Goal: Check status: Check status

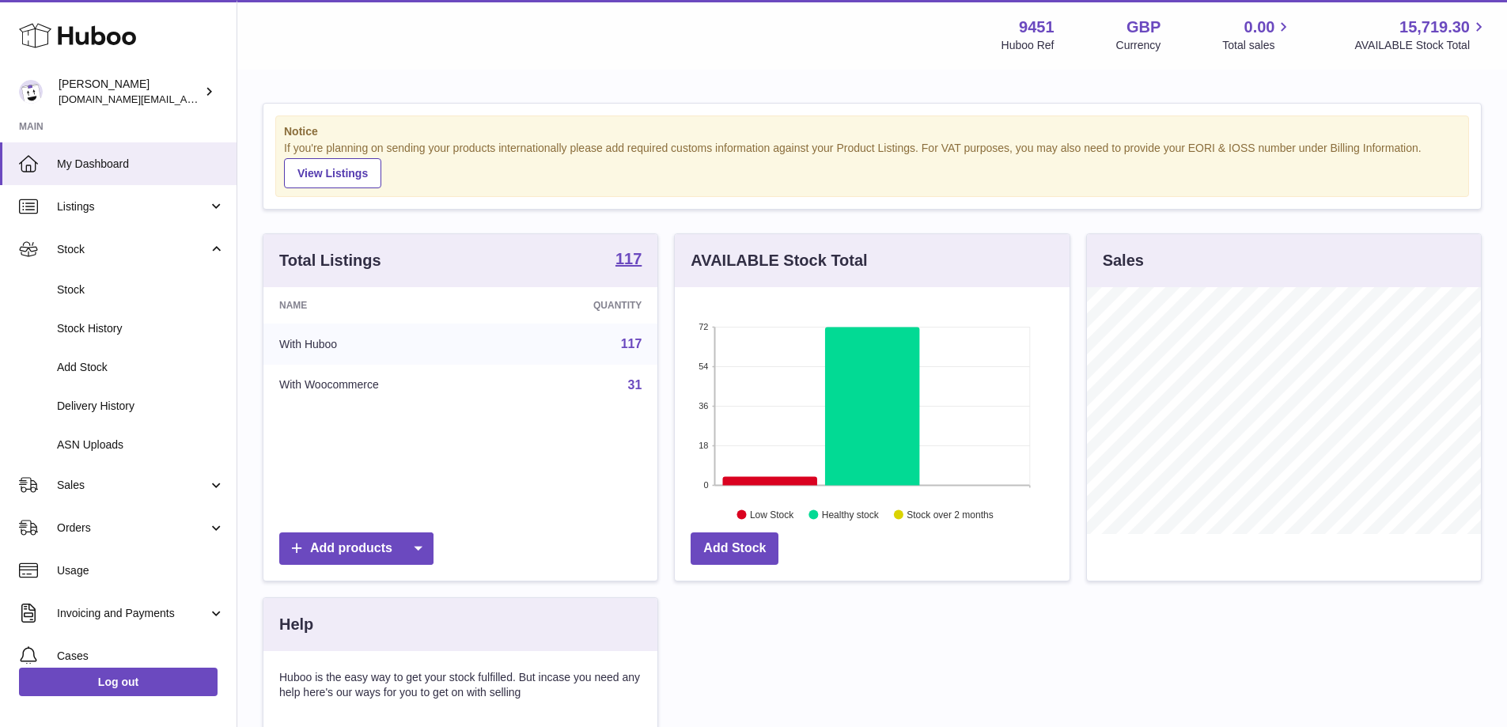
scroll to position [247, 395]
click at [153, 325] on span "Stock History" at bounding box center [141, 328] width 168 height 15
click at [112, 331] on span "Stock History" at bounding box center [141, 328] width 168 height 15
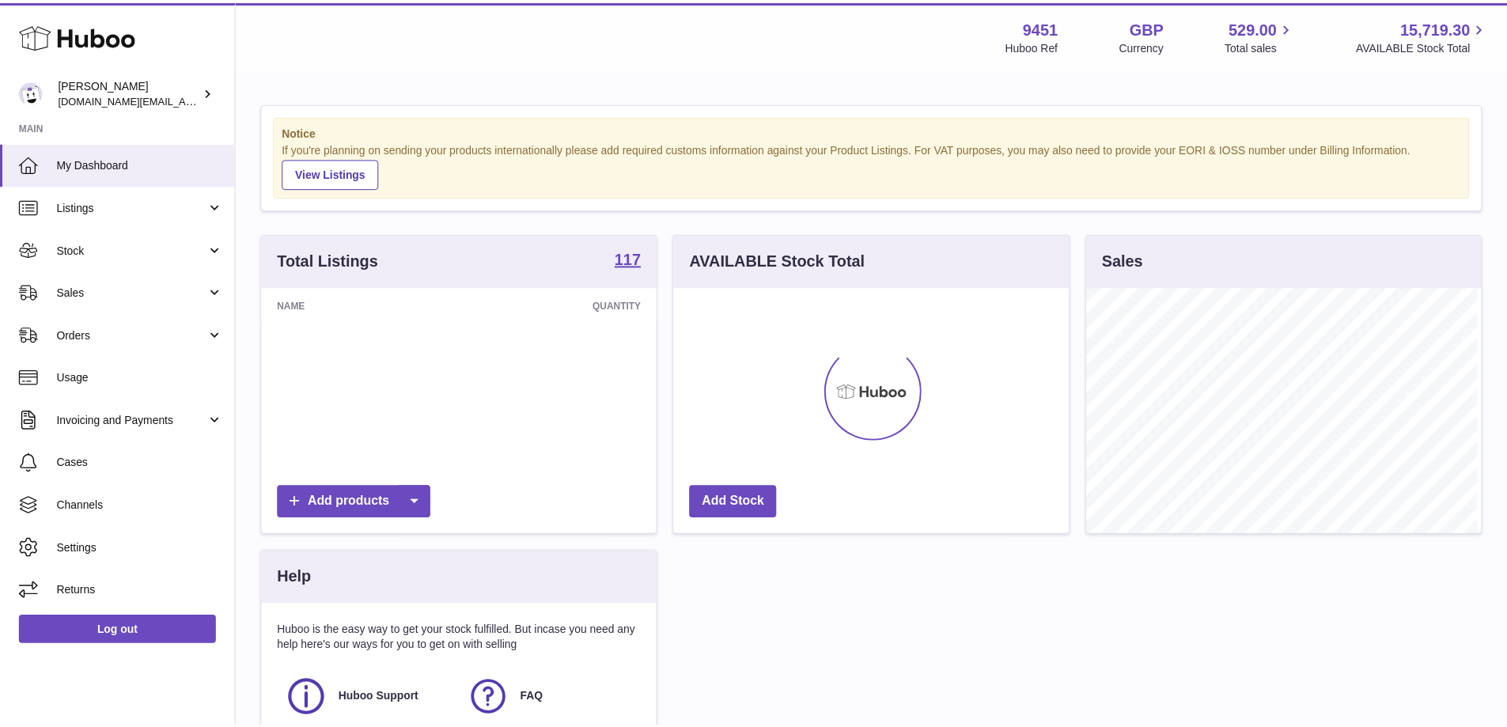
scroll to position [791032, 790884]
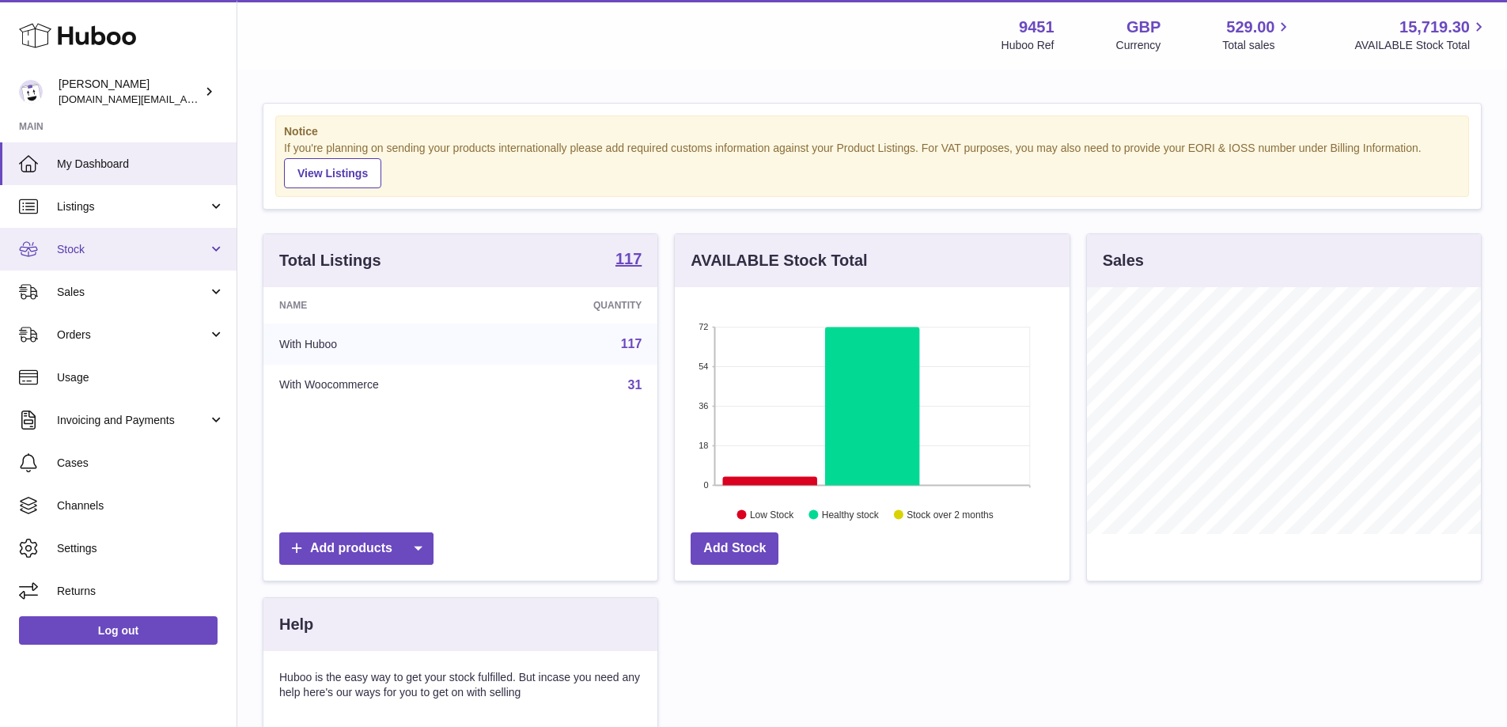
click at [195, 237] on link "Stock" at bounding box center [118, 249] width 237 height 43
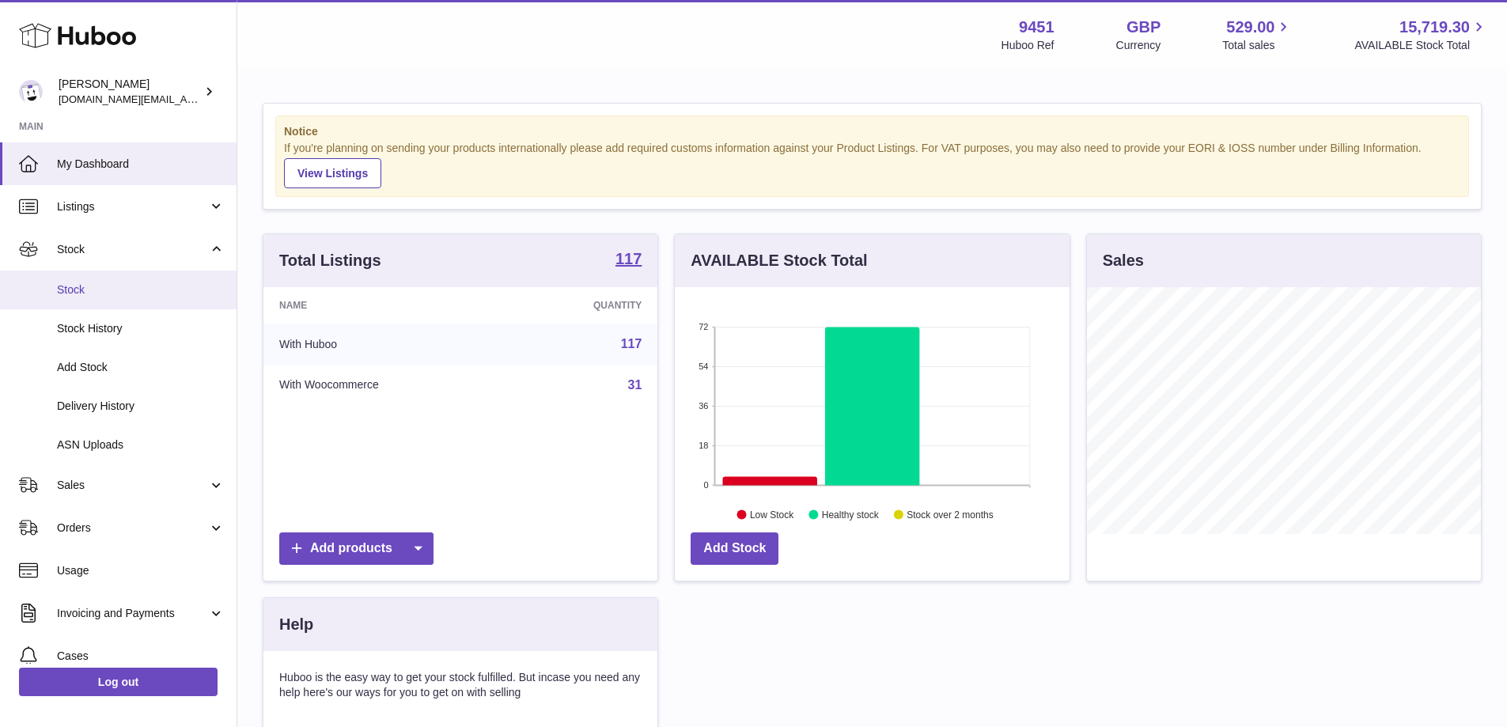
click at [133, 294] on span "Stock" at bounding box center [141, 289] width 168 height 15
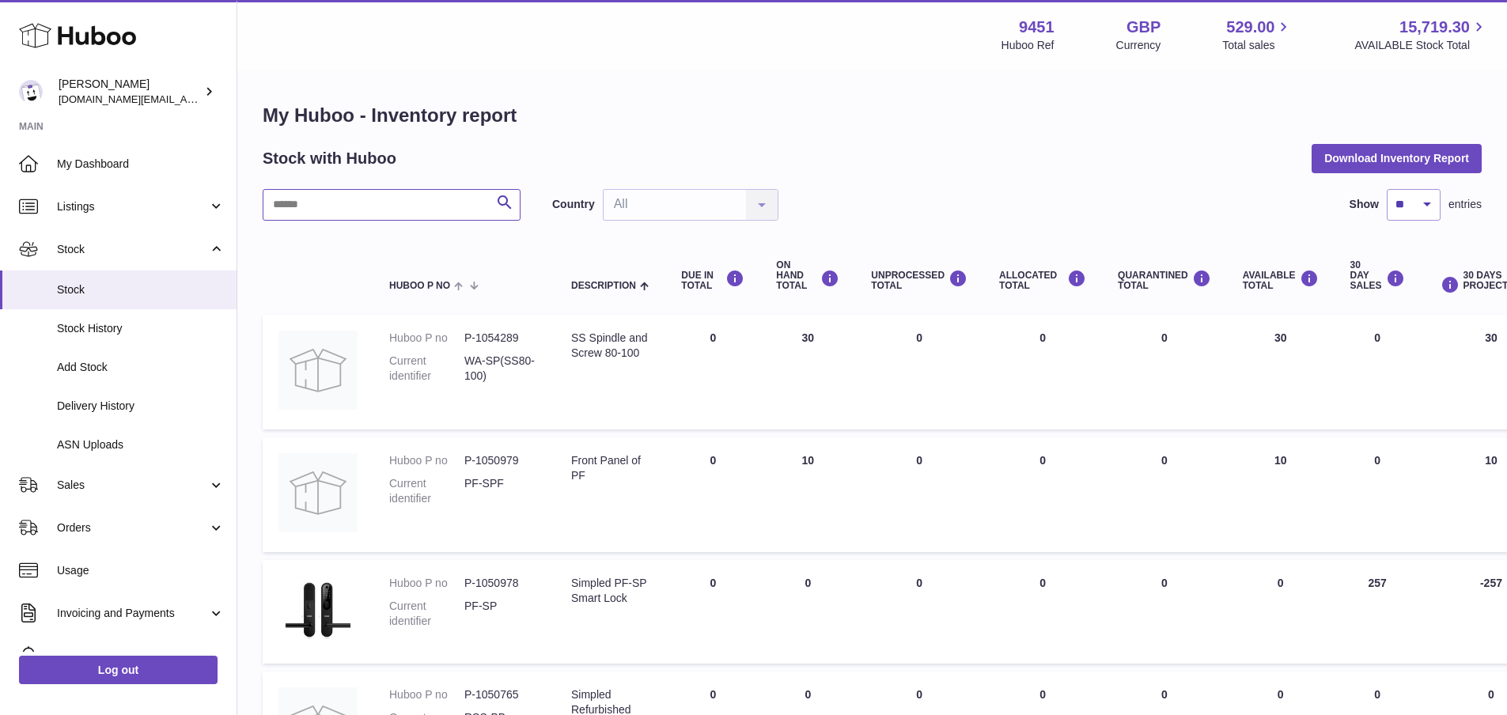
click at [377, 207] on input "text" at bounding box center [392, 205] width 258 height 32
click at [97, 324] on span "Stock History" at bounding box center [141, 328] width 168 height 15
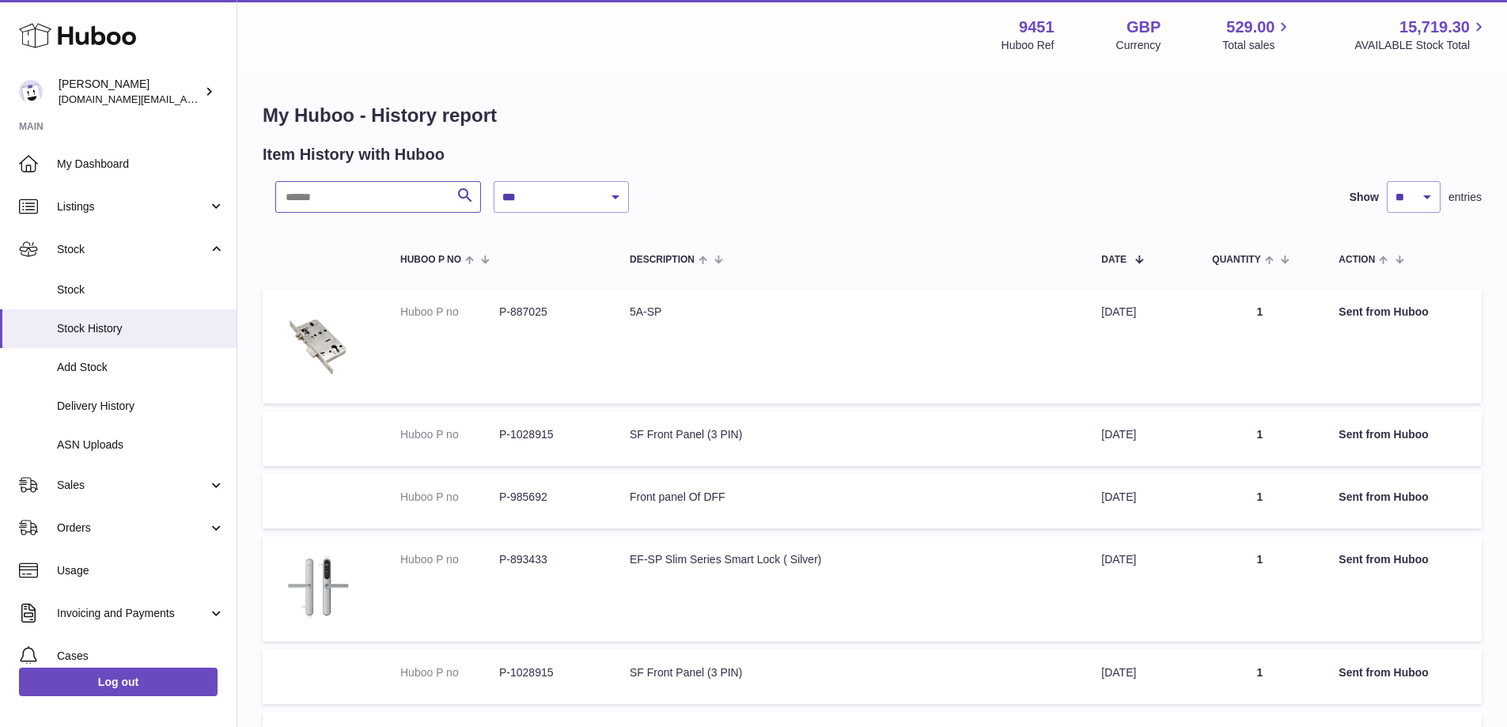
click at [328, 207] on input "text" at bounding box center [378, 197] width 206 height 32
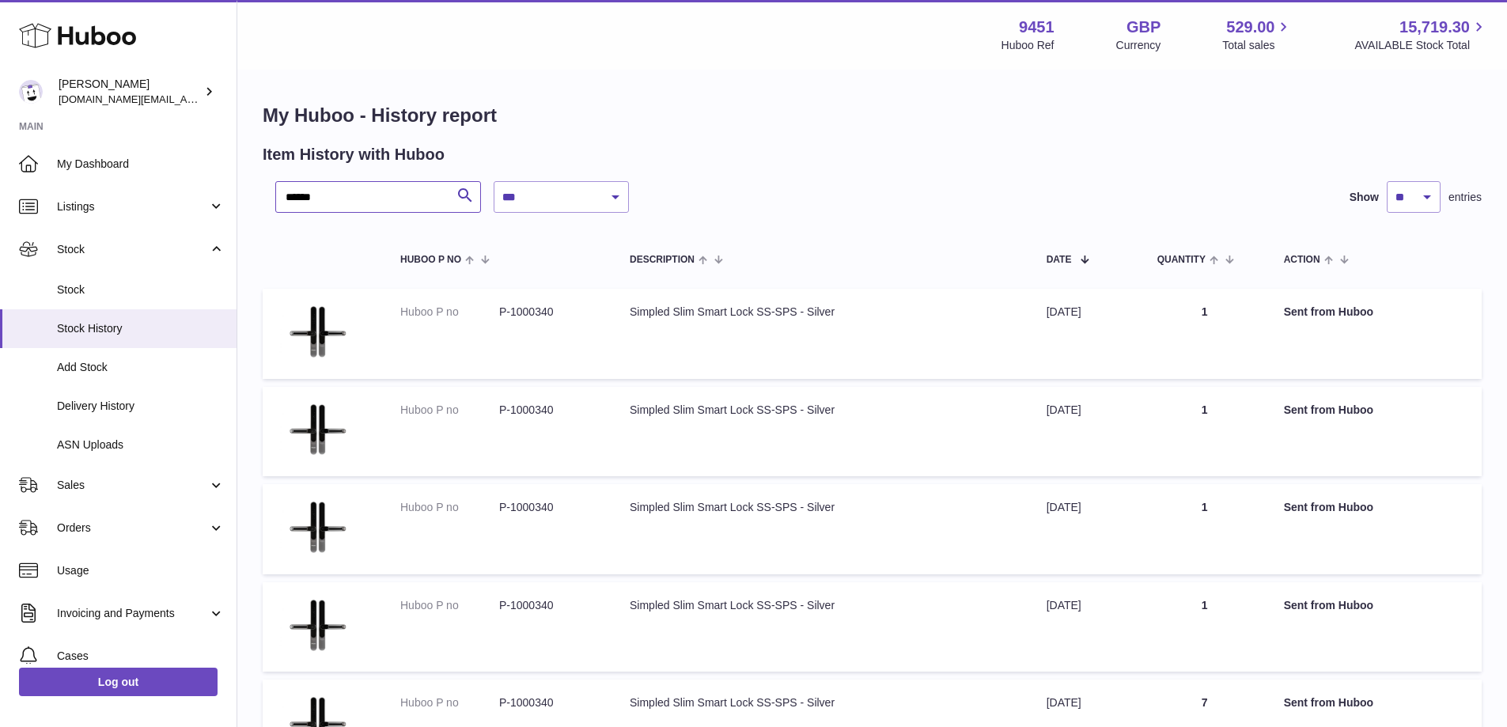
type input "******"
click at [612, 191] on select "**********" at bounding box center [561, 197] width 135 height 32
select select "*"
click at [494, 181] on select "**********" at bounding box center [561, 197] width 135 height 32
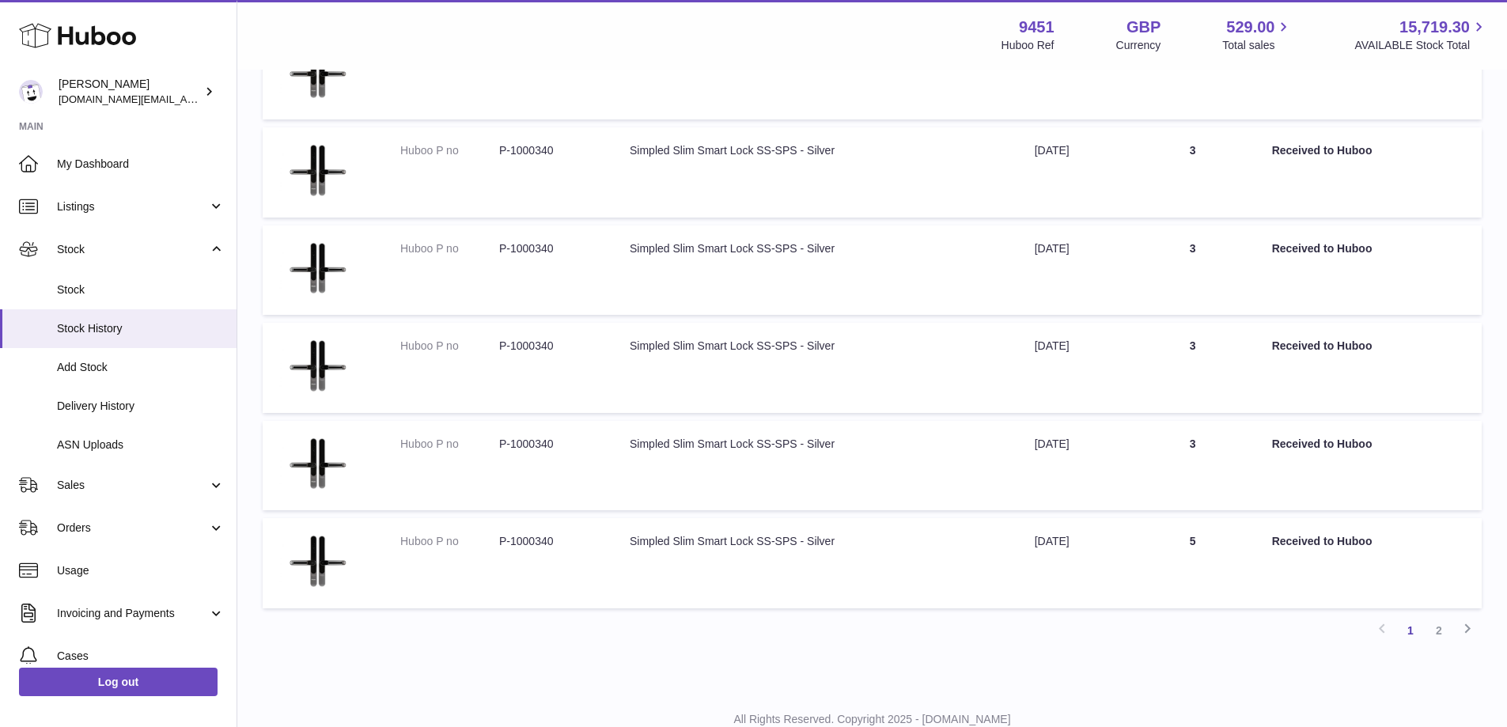
scroll to position [654, 0]
click at [1438, 631] on link "2" at bounding box center [1439, 627] width 28 height 28
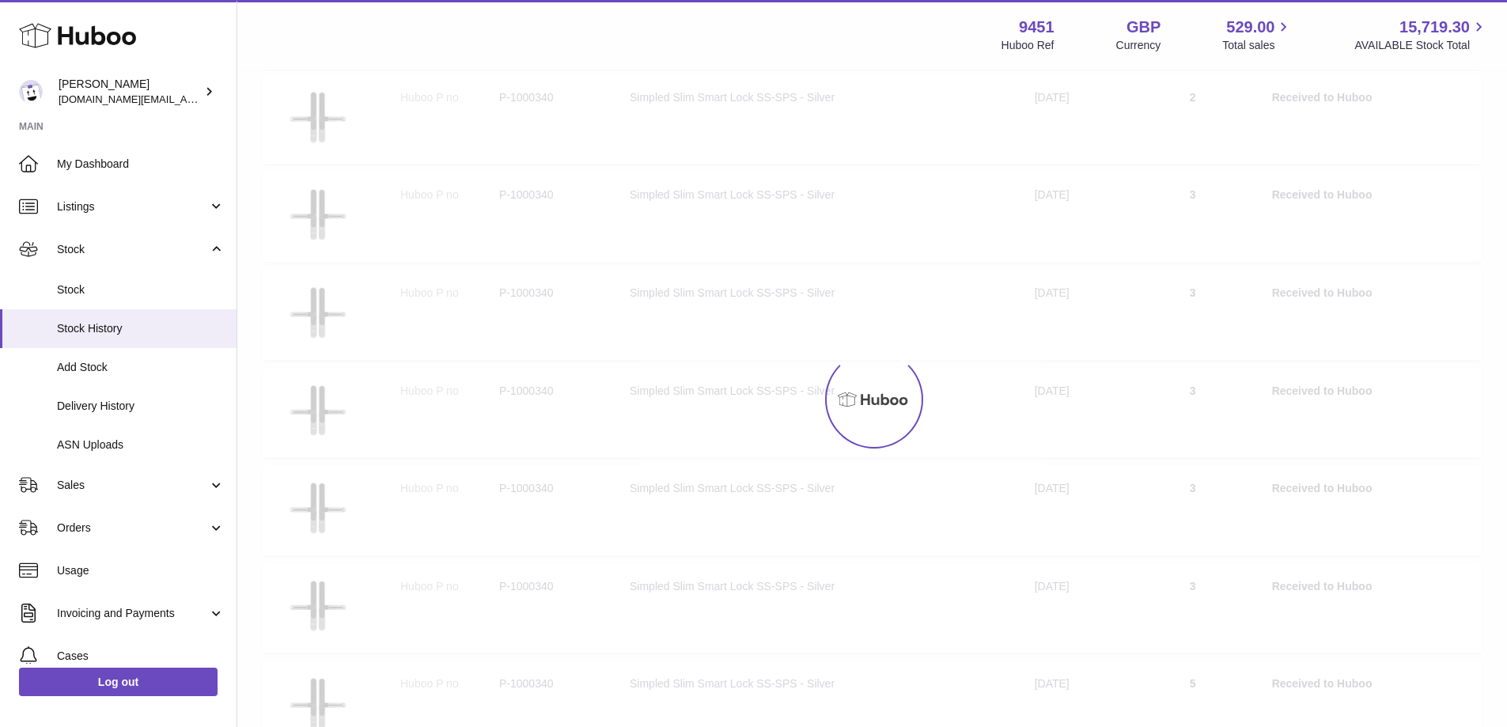
click at [1438, 631] on div at bounding box center [872, 399] width 1270 height 656
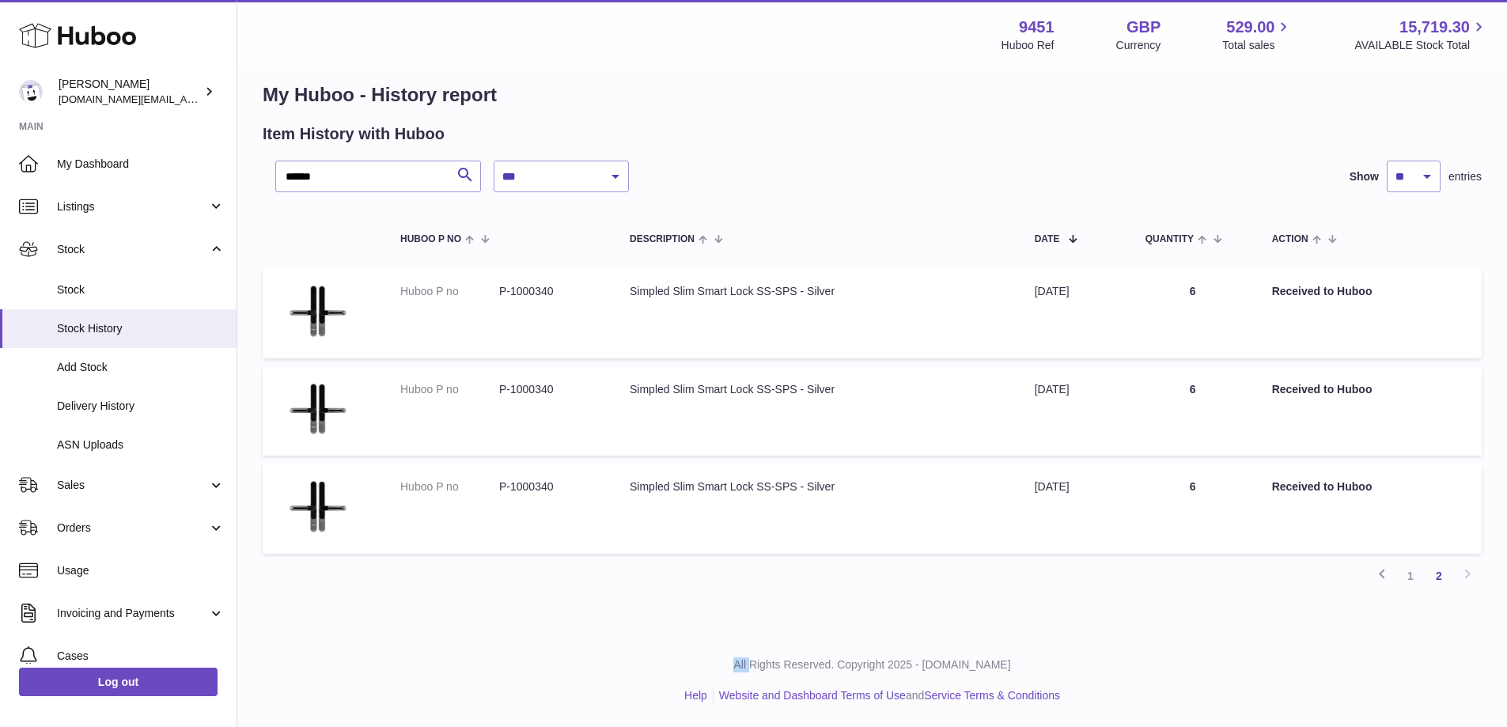
scroll to position [21, 0]
